Goal: Information Seeking & Learning: Learn about a topic

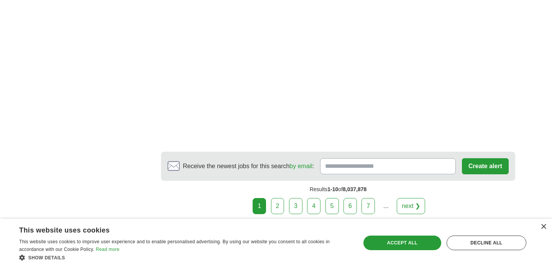
scroll to position [1286, 0]
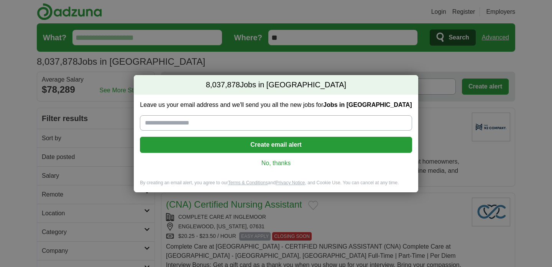
click at [262, 165] on link "No, thanks" at bounding box center [276, 163] width 260 height 8
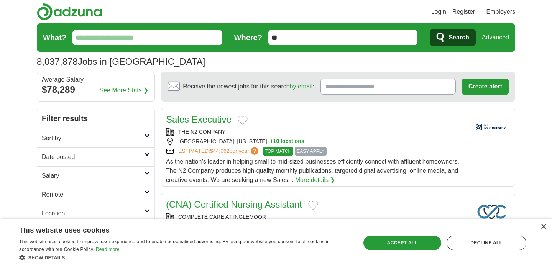
click at [184, 38] on input "What?" at bounding box center [148, 37] width 150 height 15
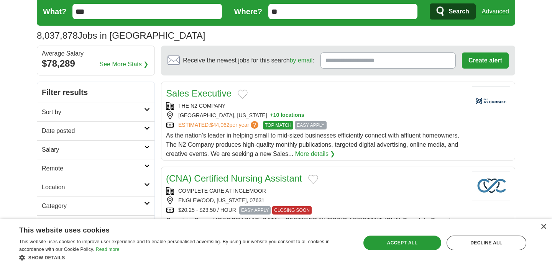
scroll to position [31, 0]
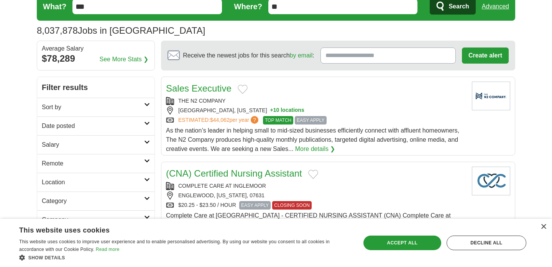
type input "***"
click at [461, 3] on span "Search" at bounding box center [459, 6] width 20 height 15
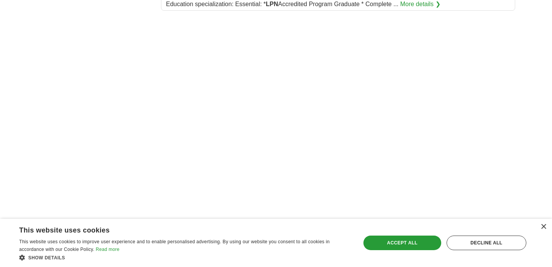
scroll to position [1088, 0]
